Goal: Check status: Check status

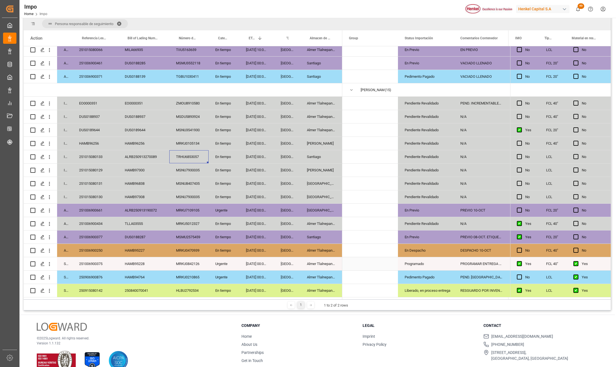
scroll to position [74, 0]
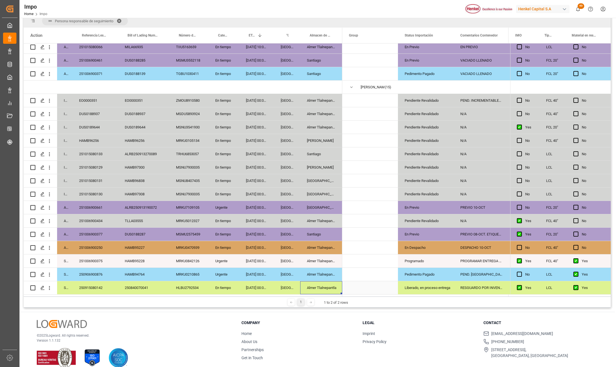
click at [304, 286] on div "Almer Tlalnepantla" at bounding box center [321, 287] width 42 height 13
click at [105, 284] on div "250915080142" at bounding box center [95, 287] width 46 height 13
click at [105, 273] on div "250906900876" at bounding box center [95, 274] width 46 height 13
click at [135, 258] on div "HAMB95228" at bounding box center [143, 260] width 51 height 13
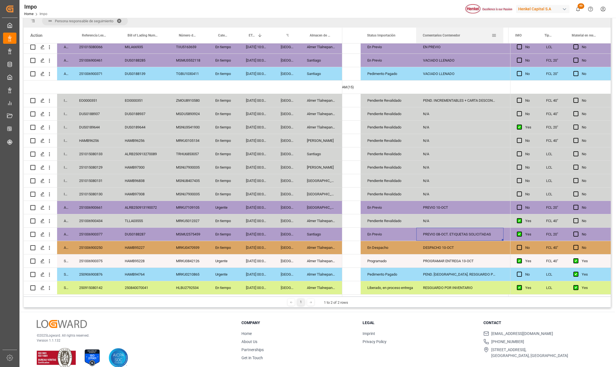
drag, startPoint x: 472, startPoint y: 30, endPoint x: 503, endPoint y: 35, distance: 31.9
click at [503, 35] on div at bounding box center [503, 36] width 2 height 16
click at [91, 233] on div "251006900377" at bounding box center [95, 234] width 46 height 13
click at [100, 233] on div "251006900377" at bounding box center [95, 234] width 46 height 13
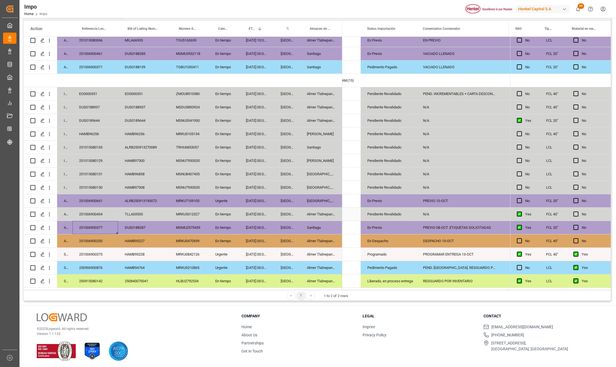
scroll to position [82, 0]
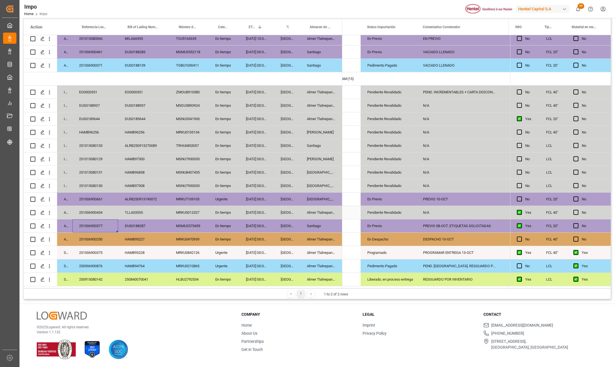
click at [101, 212] on div "251006900434" at bounding box center [95, 212] width 46 height 13
click at [96, 198] on div "251006900661" at bounding box center [95, 198] width 46 height 13
click at [181, 183] on div "MSNU7930035" at bounding box center [188, 185] width 39 height 13
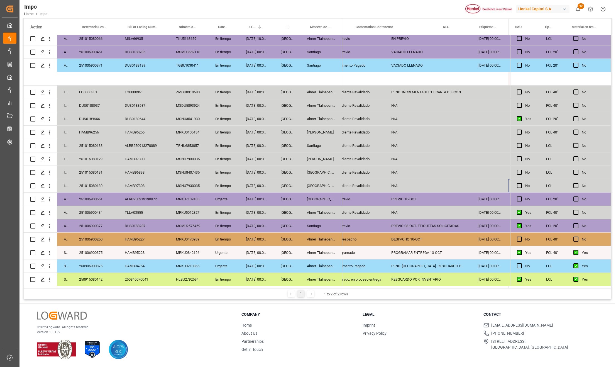
scroll to position [0, 105]
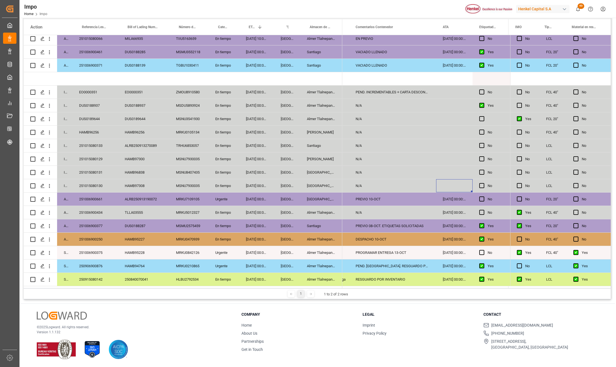
click at [181, 183] on div "MSNU7930035" at bounding box center [188, 185] width 39 height 13
click at [257, 183] on div "[DATE] 00:00:00" at bounding box center [256, 185] width 35 height 13
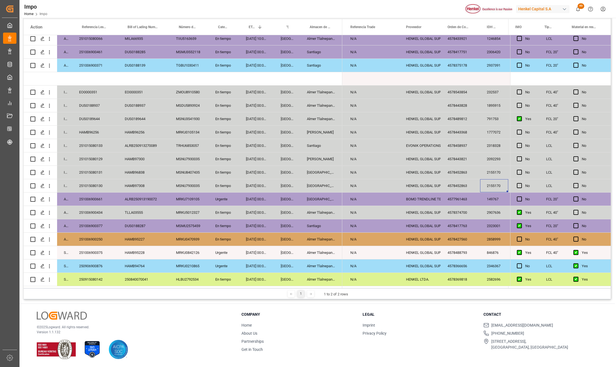
scroll to position [0, 427]
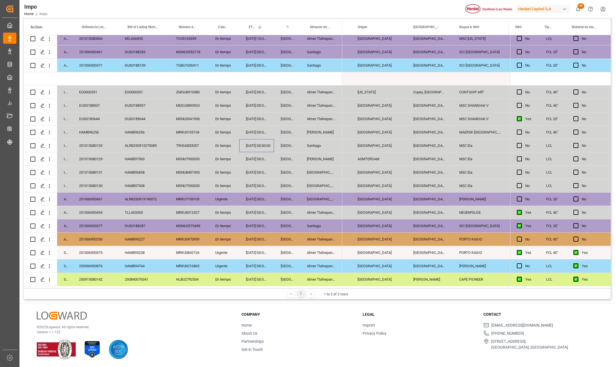
click at [245, 146] on div "[DATE] 00:00:00" at bounding box center [256, 145] width 35 height 13
drag, startPoint x: 255, startPoint y: 168, endPoint x: 257, endPoint y: 180, distance: 11.8
click at [257, 180] on div "In progress EO0000351 EO0000351 ZMOU8910580 En tiempo [DATE] 00:00:00 Veracruz …" at bounding box center [183, 119] width 319 height 334
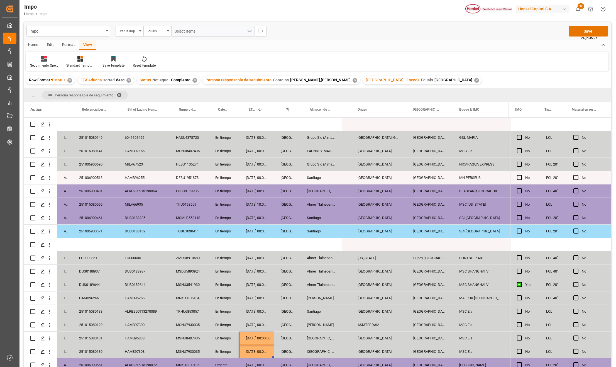
click at [589, 38] on span "Ctrl/CMD + S" at bounding box center [589, 38] width 16 height 4
click at [589, 32] on button "Save" at bounding box center [588, 31] width 39 height 11
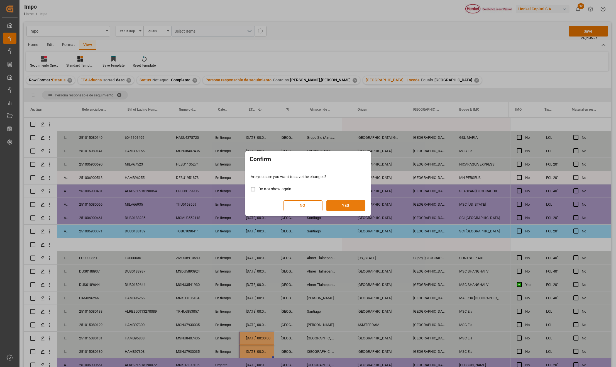
click at [343, 209] on button "YES" at bounding box center [345, 205] width 39 height 11
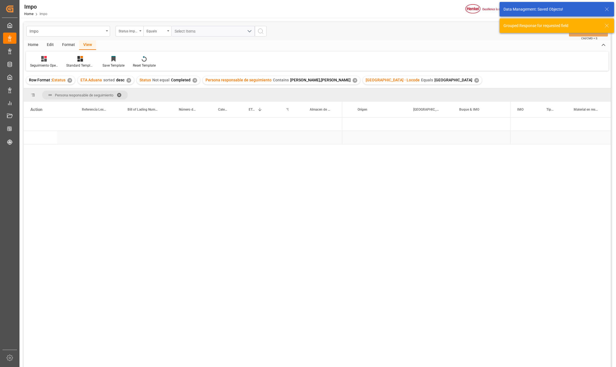
click at [329, 139] on div "Press SPACE to select this row." at bounding box center [321, 137] width 42 height 13
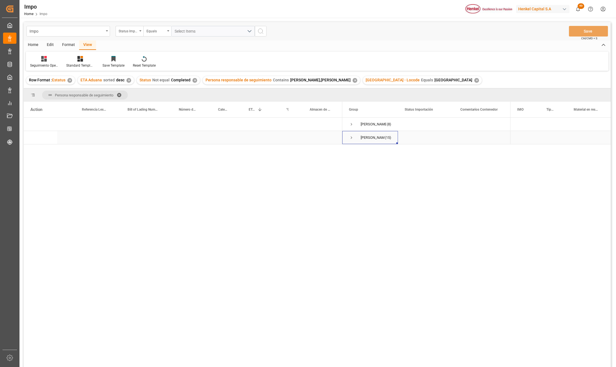
click at [350, 139] on span "Press SPACE to select this row." at bounding box center [351, 137] width 5 height 5
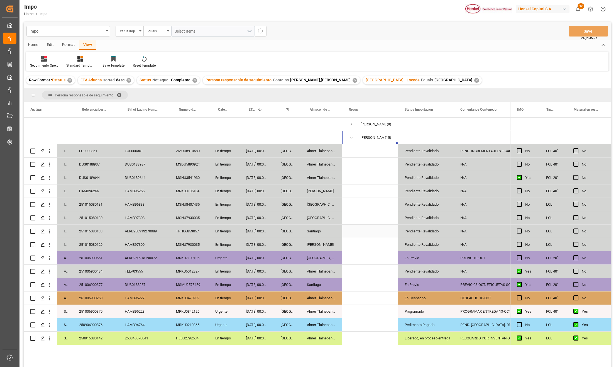
click at [268, 228] on div "[DATE] 00:00:00" at bounding box center [256, 230] width 35 height 13
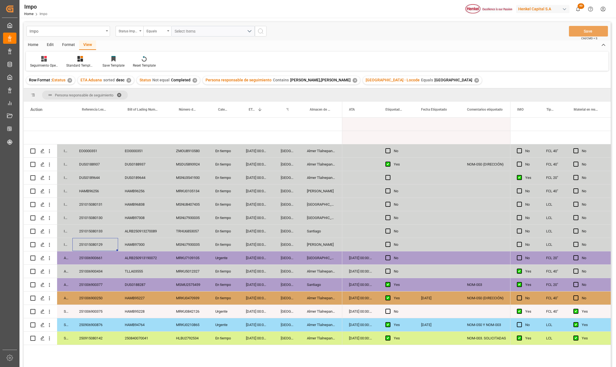
click at [101, 245] on div "251015080129" at bounding box center [95, 244] width 46 height 13
click at [100, 231] on div "251015080133" at bounding box center [95, 230] width 46 height 13
click at [95, 224] on div "251015080133" at bounding box center [95, 230] width 46 height 13
click at [97, 221] on div "251015080130" at bounding box center [95, 217] width 46 height 13
click at [104, 204] on div "251015080131" at bounding box center [95, 204] width 46 height 13
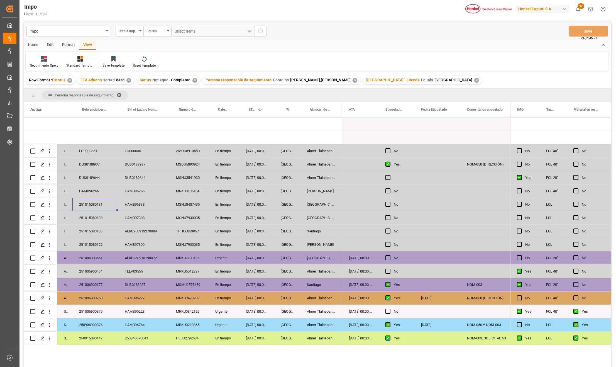
click at [427, 204] on div "Press SPACE to select this row." at bounding box center [437, 204] width 46 height 13
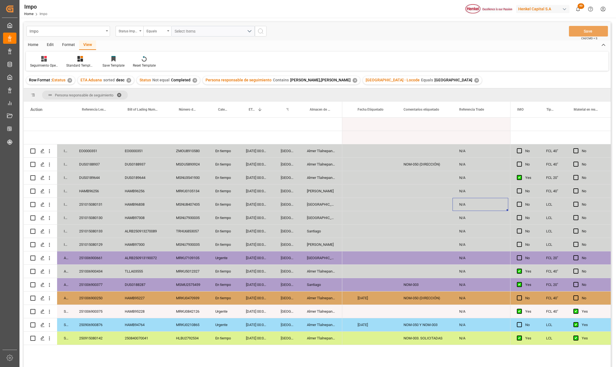
scroll to position [0, 303]
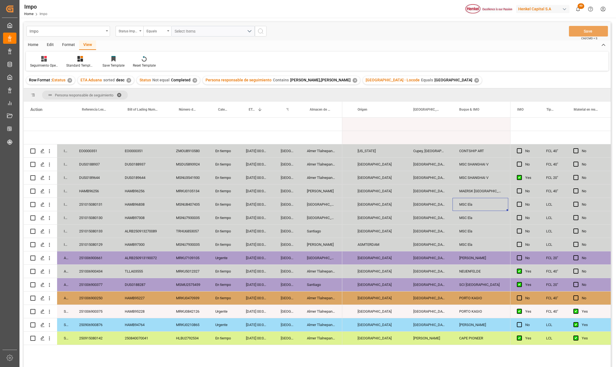
click at [82, 191] on div "HAMB96256" at bounding box center [95, 190] width 46 height 13
click at [133, 214] on div "HAMB97308" at bounding box center [143, 217] width 51 height 13
click at [142, 191] on div "HAMB96256" at bounding box center [143, 190] width 51 height 13
click at [209, 189] on div "En tiempo" at bounding box center [224, 190] width 31 height 13
click at [270, 194] on div "[DATE] 00:00:00" at bounding box center [256, 190] width 35 height 13
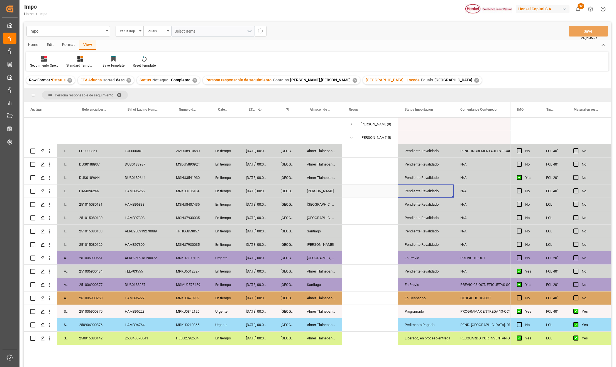
scroll to position [0, 33]
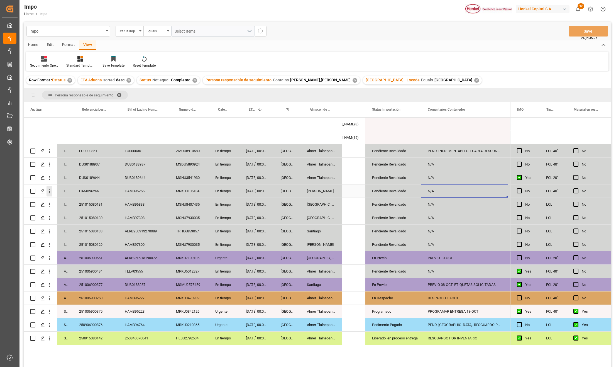
click at [51, 190] on div "Press SPACE to select this row." at bounding box center [49, 191] width 14 height 11
click at [50, 190] on icon "open menu" at bounding box center [49, 191] width 1 height 4
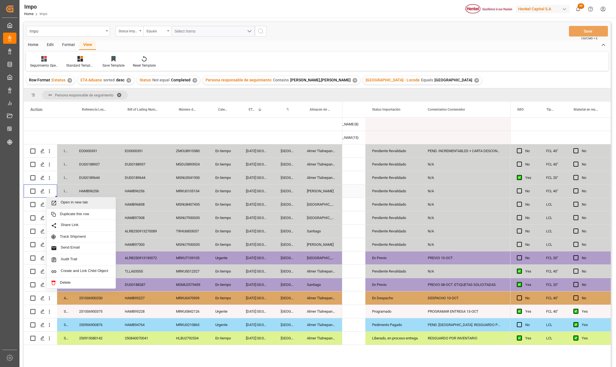
click at [61, 202] on span "Open in new tab" at bounding box center [86, 203] width 51 height 6
